Goal: Information Seeking & Learning: Check status

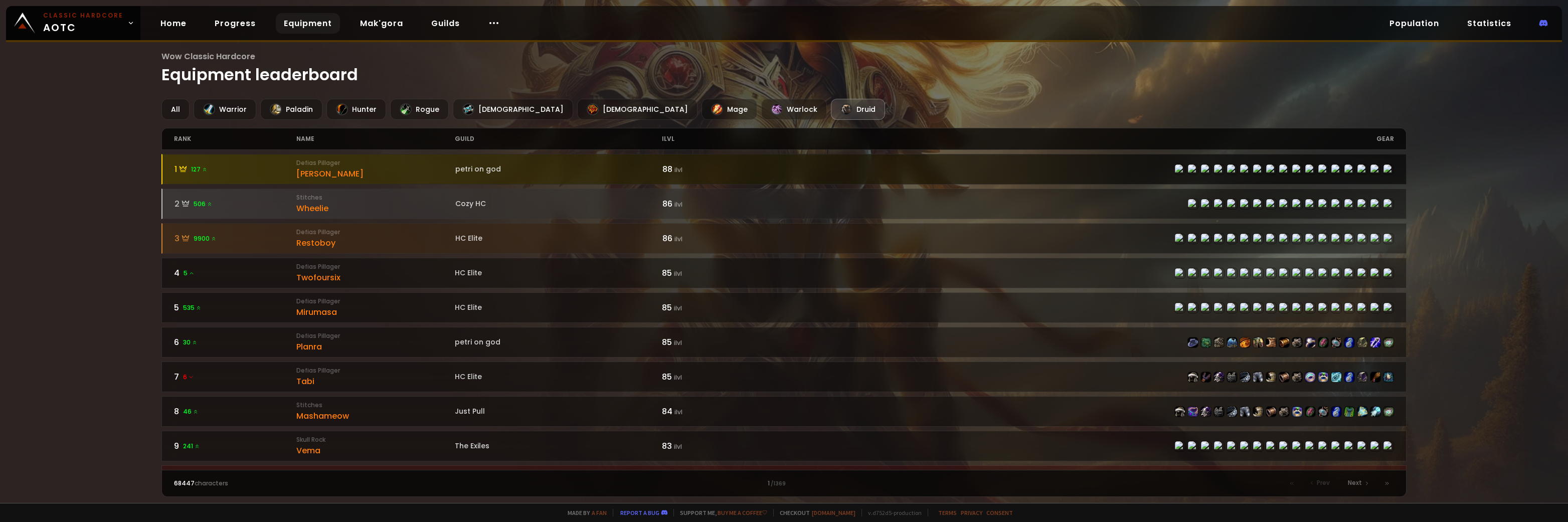
click at [210, 175] on div "1 127" at bounding box center [236, 169] width 122 height 13
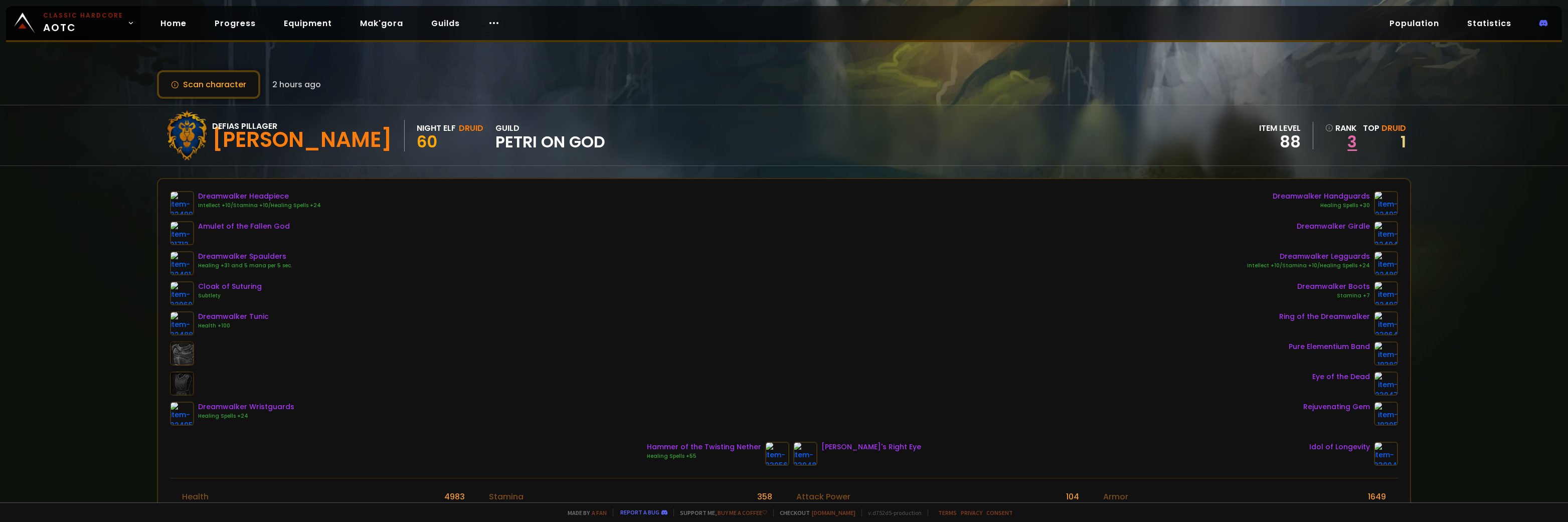
click at [1341, 139] on link "3" at bounding box center [1341, 142] width 32 height 15
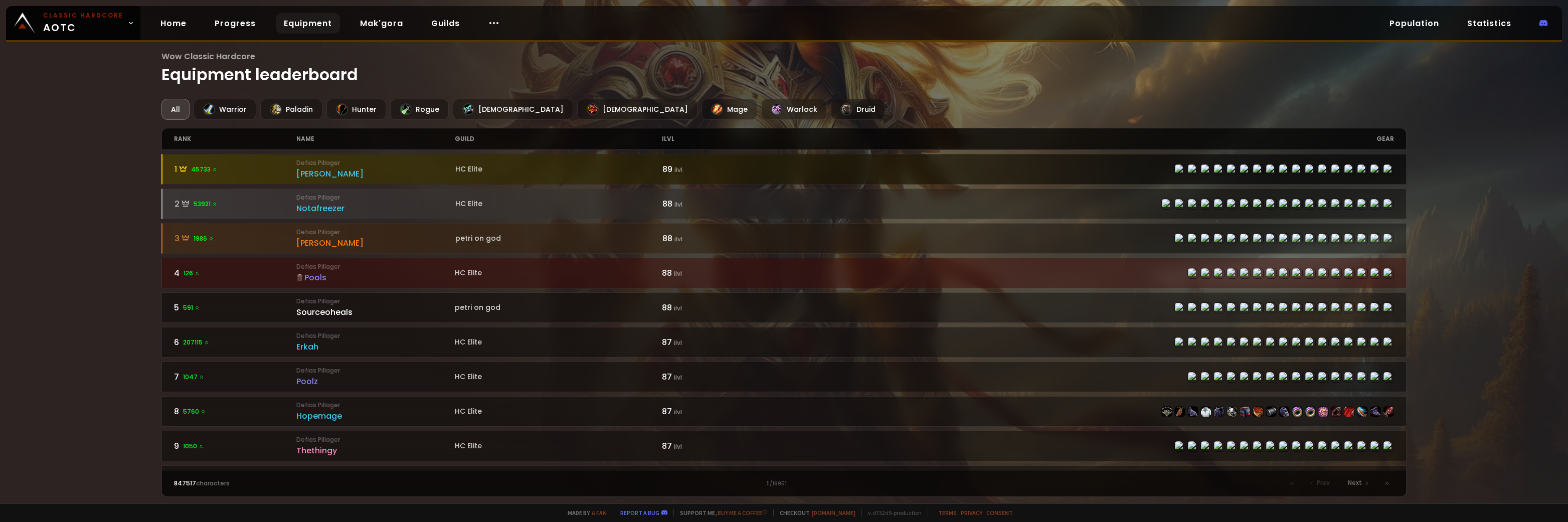
click at [390, 162] on small "Defias Pillager" at bounding box center [376, 162] width 158 height 9
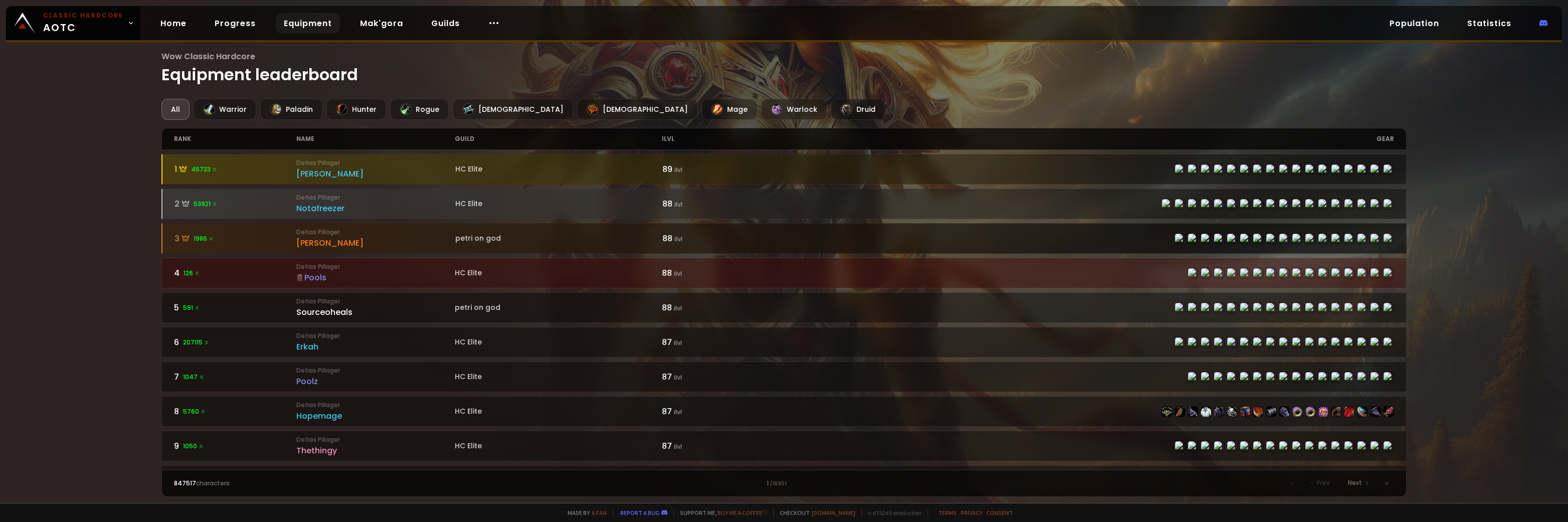
click at [303, 240] on div "[PERSON_NAME]" at bounding box center [376, 243] width 158 height 13
